Goal: Task Accomplishment & Management: Manage account settings

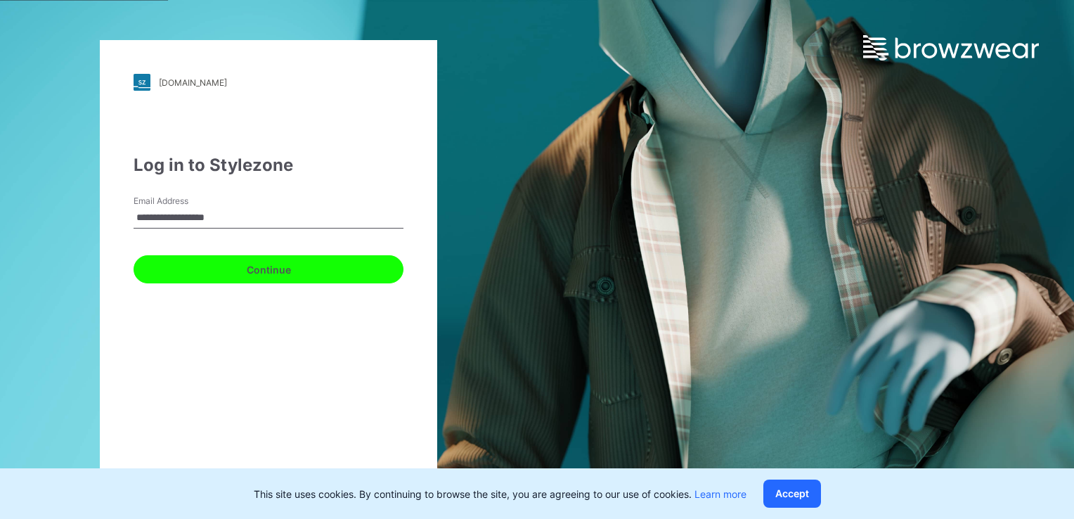
click at [233, 268] on button "Continue" at bounding box center [269, 269] width 270 height 28
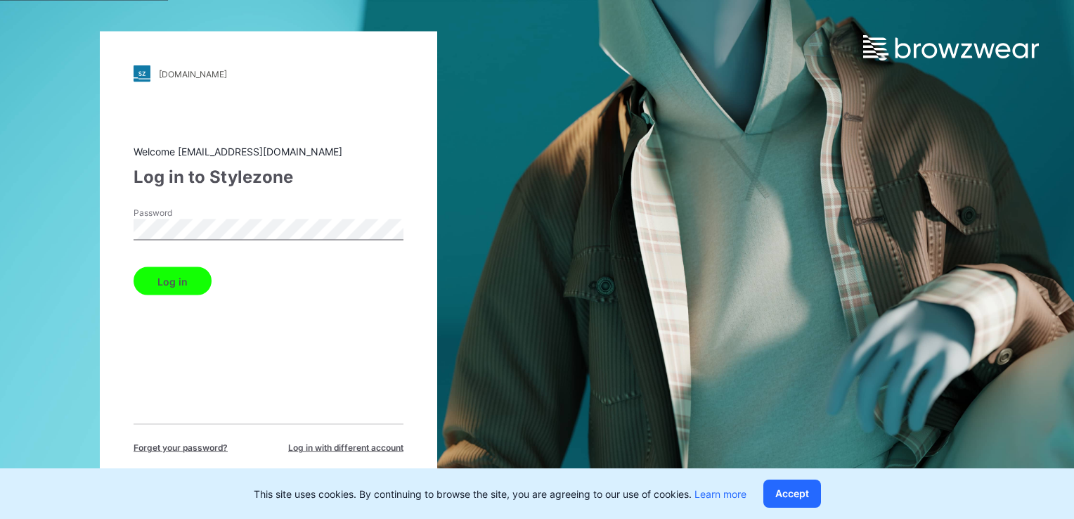
click at [170, 285] on button "Log in" at bounding box center [173, 281] width 78 height 28
